Goal: Check status: Check status

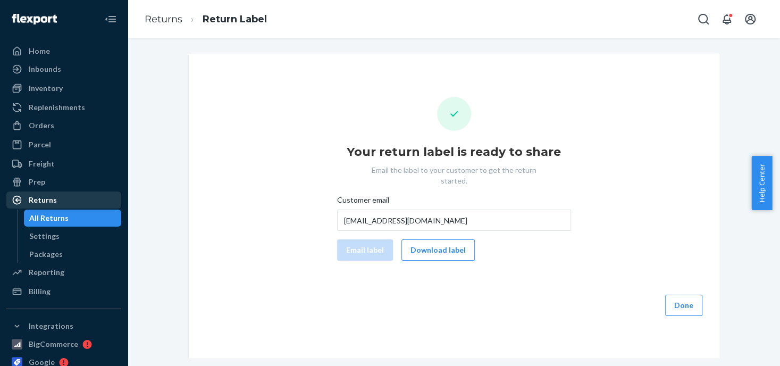
click at [48, 197] on div "Returns" at bounding box center [43, 199] width 28 height 11
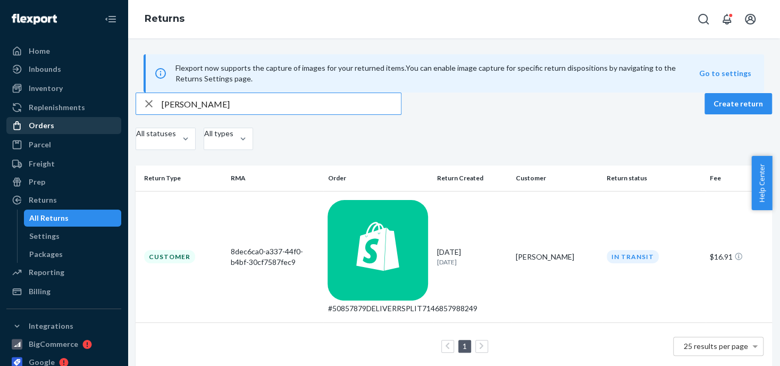
type input "[PERSON_NAME]"
click at [47, 127] on div "Orders" at bounding box center [42, 125] width 26 height 11
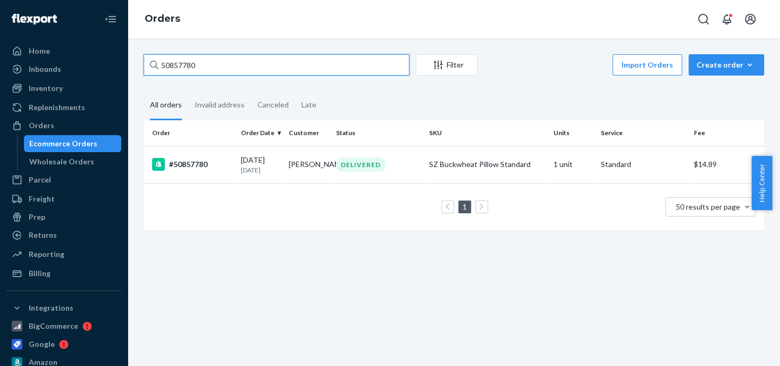
drag, startPoint x: 268, startPoint y: 70, endPoint x: 141, endPoint y: 71, distance: 126.5
click at [141, 71] on div "50857780 Filter Import Orders Create order Ecommerce order Removal order All or…" at bounding box center [453, 147] width 636 height 187
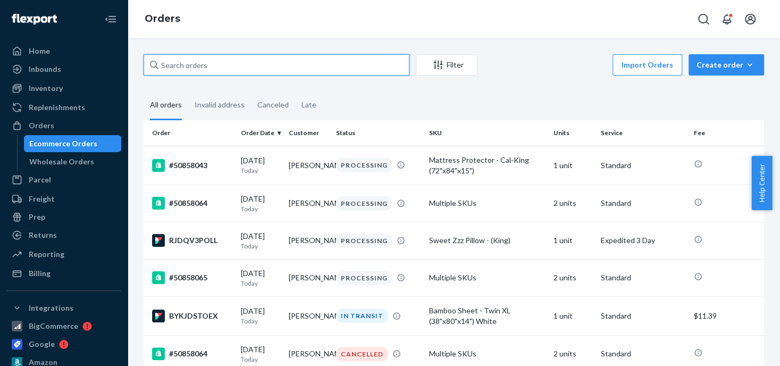
paste input "[PERSON_NAME]"
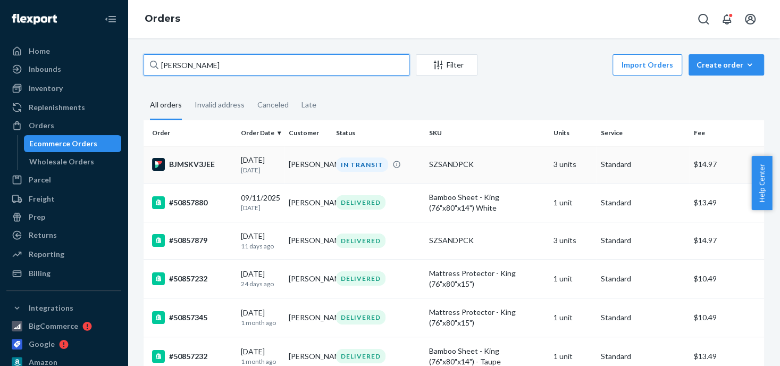
type input "[PERSON_NAME]"
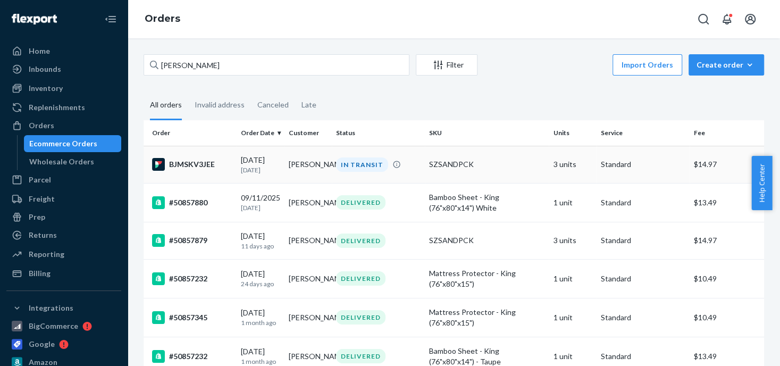
click at [345, 162] on div "IN TRANSIT" at bounding box center [362, 164] width 52 height 14
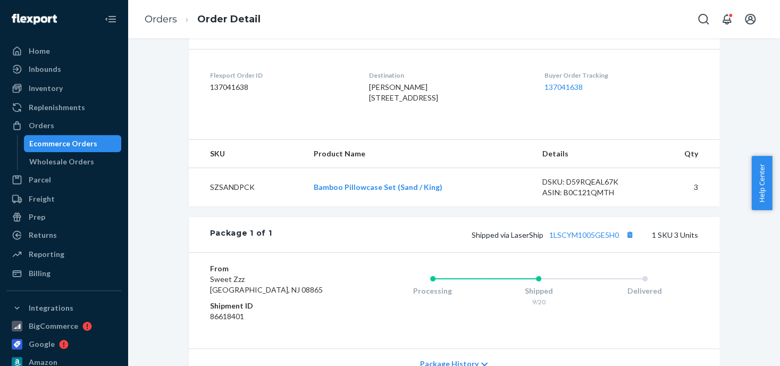
scroll to position [265, 0]
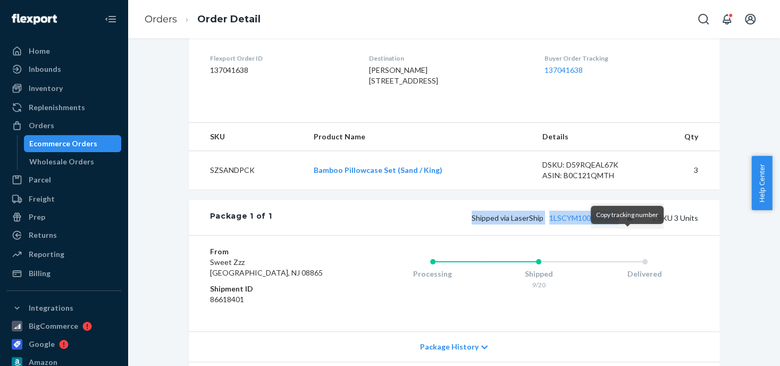
drag, startPoint x: 445, startPoint y: 238, endPoint x: 620, endPoint y: 239, distance: 174.8
click at [620, 224] on div "Shipped via LaserShip 1LSCYM1005GE5H0 1 SKU 3 Units" at bounding box center [485, 217] width 426 height 14
copy span "Shipped via LaserShip 1LSCYM1005GE5H0"
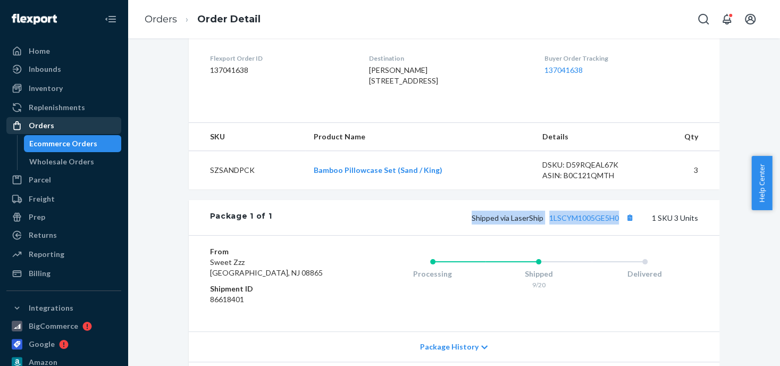
click at [38, 125] on div "Orders" at bounding box center [42, 125] width 26 height 11
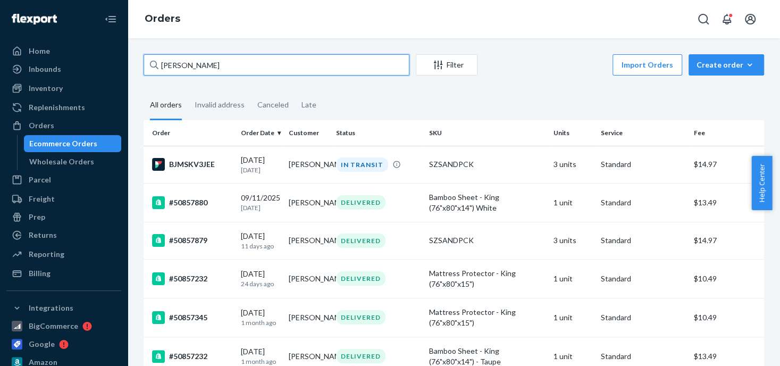
click at [185, 65] on input "[PERSON_NAME]" at bounding box center [276, 64] width 266 height 21
drag, startPoint x: 185, startPoint y: 65, endPoint x: 175, endPoint y: 64, distance: 10.7
click at [175, 64] on input "[PERSON_NAME]" at bounding box center [276, 64] width 266 height 21
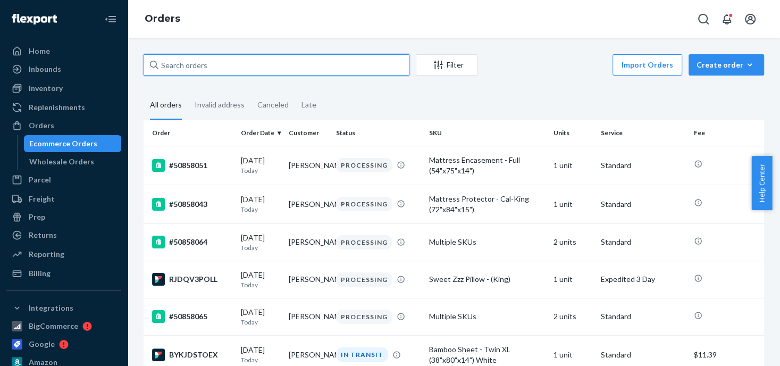
paste input "[PERSON_NAME]"
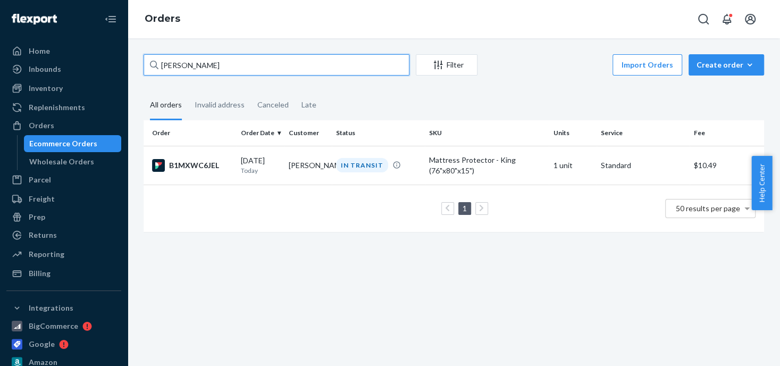
type input "[PERSON_NAME]"
